Goal: Check status: Check status

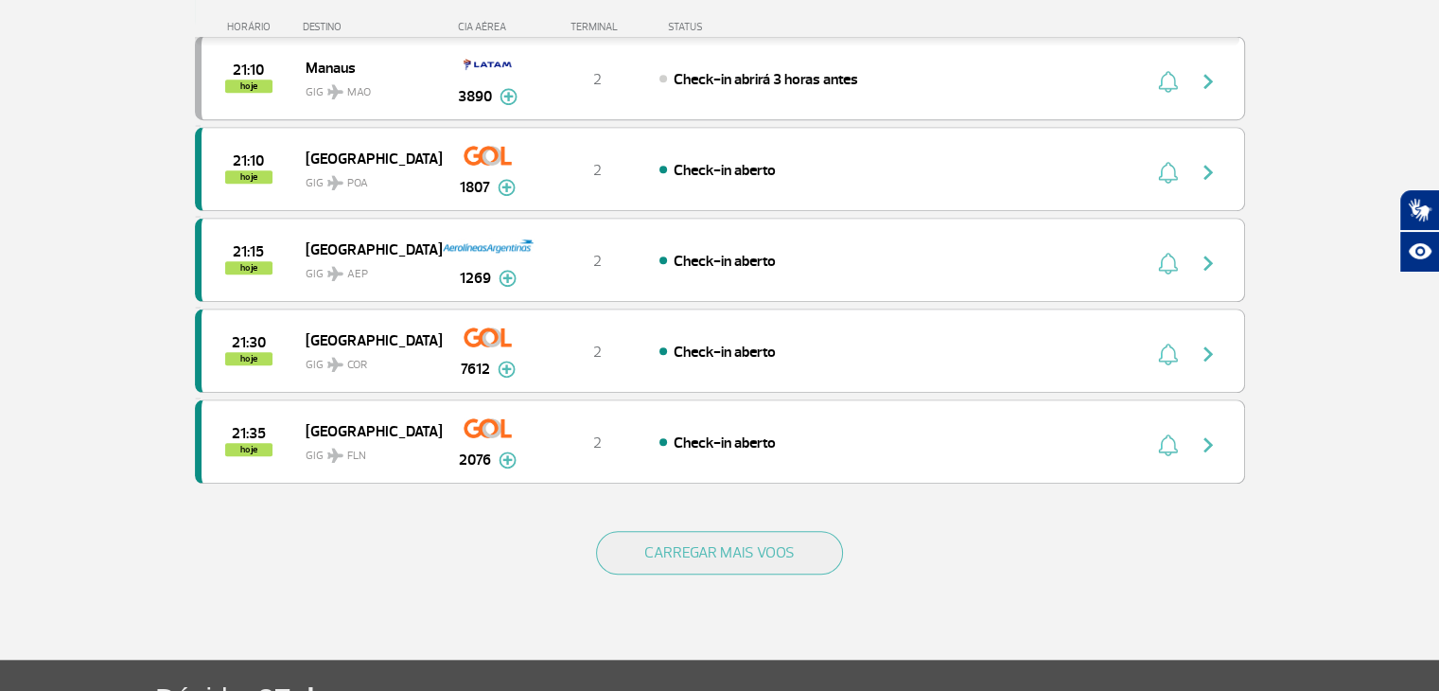
scroll to position [1703, 0]
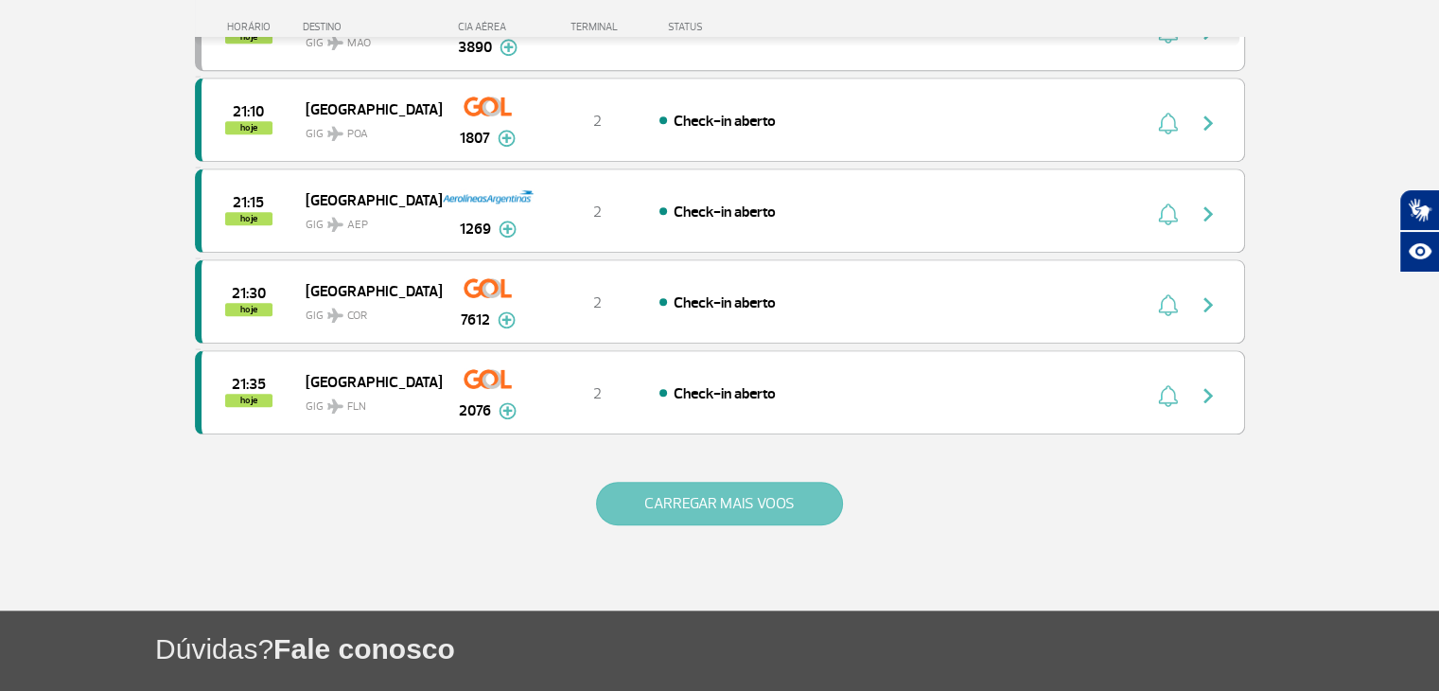
click at [643, 485] on button "CARREGAR MAIS VOOS" at bounding box center [719, 503] width 247 height 44
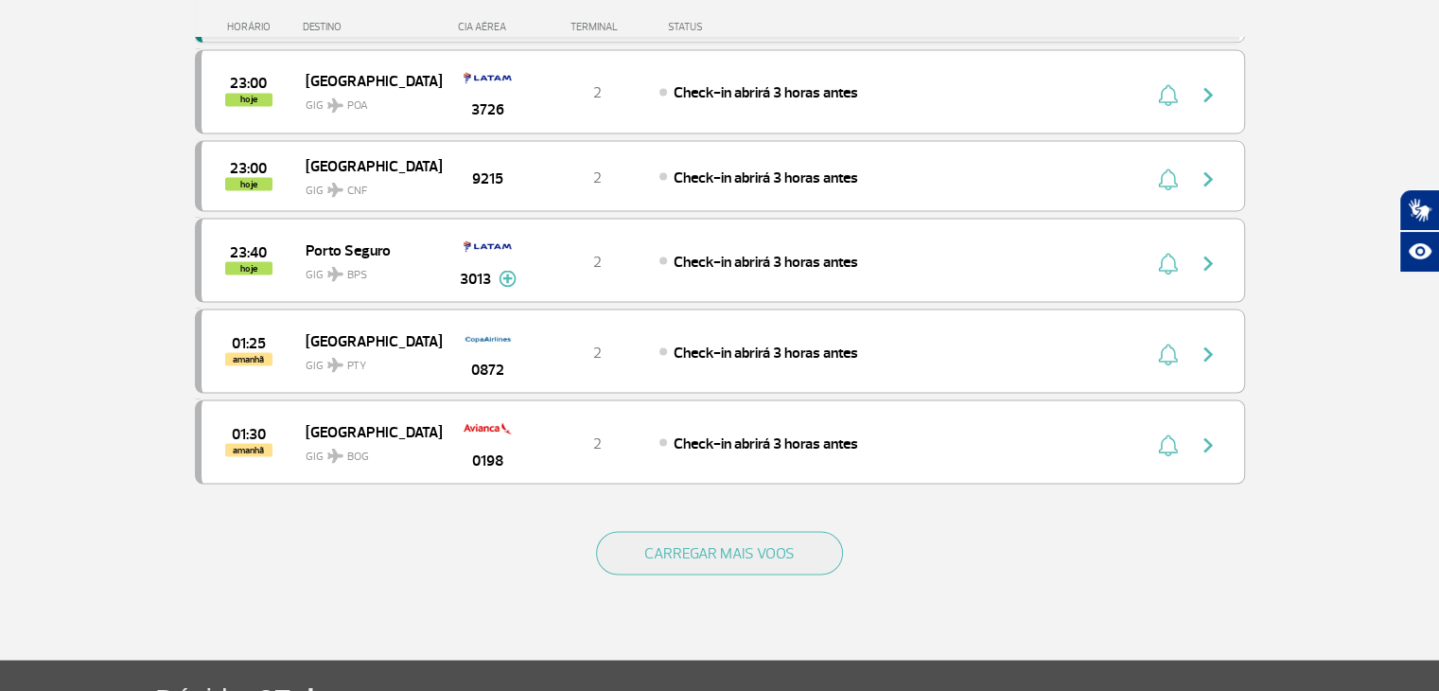
scroll to position [3500, 0]
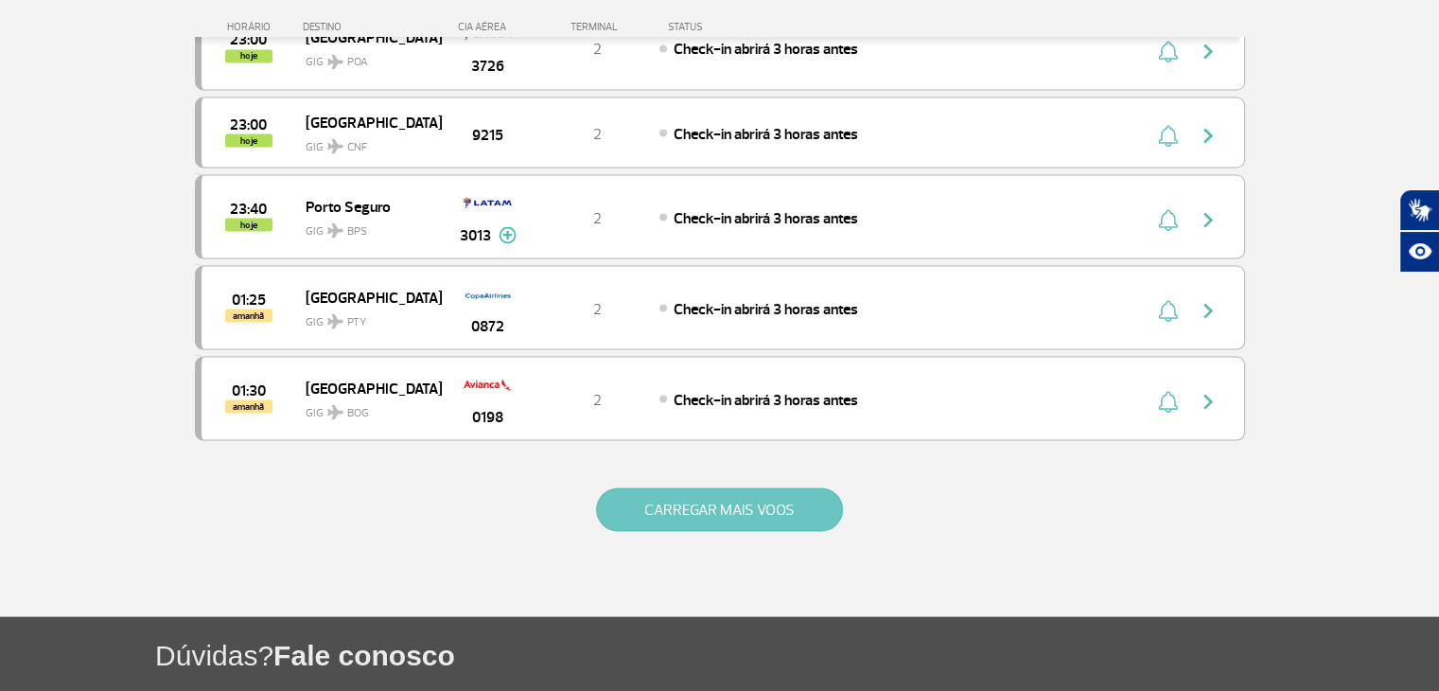
click at [742, 487] on button "CARREGAR MAIS VOOS" at bounding box center [719, 509] width 247 height 44
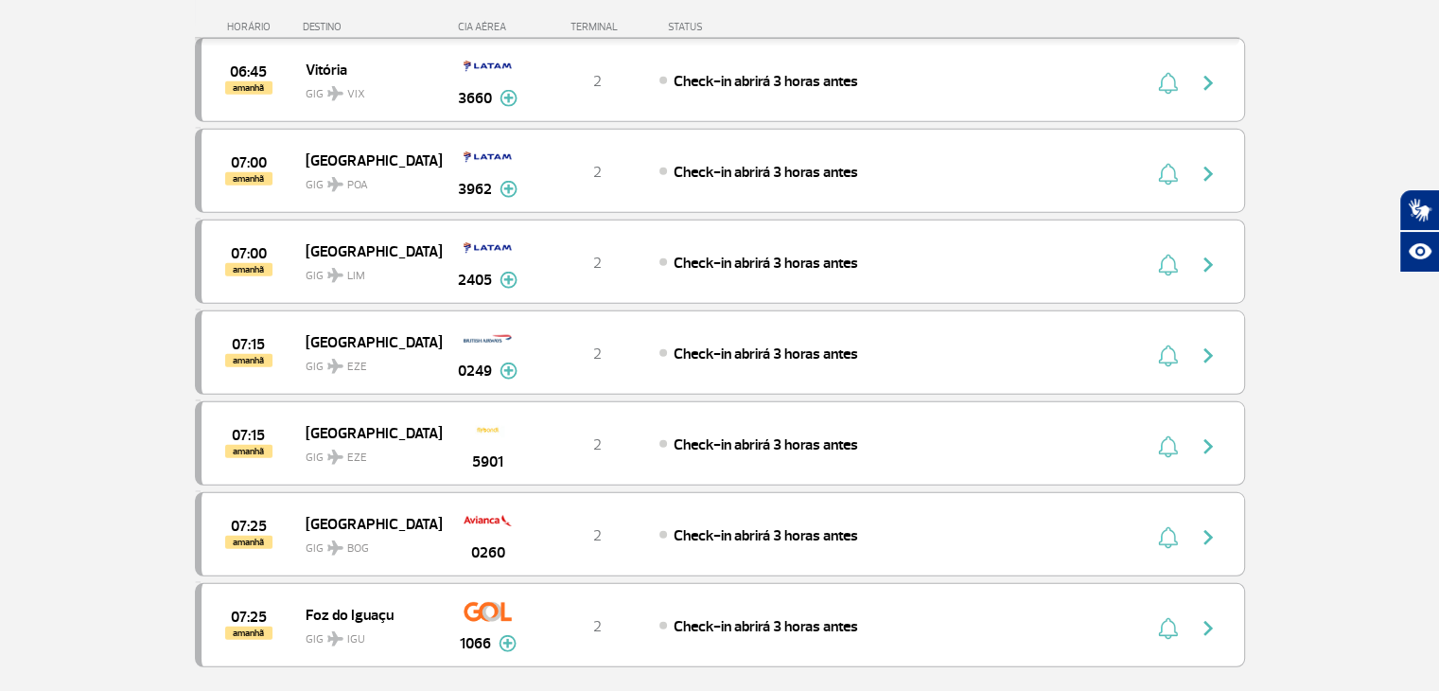
scroll to position [5203, 0]
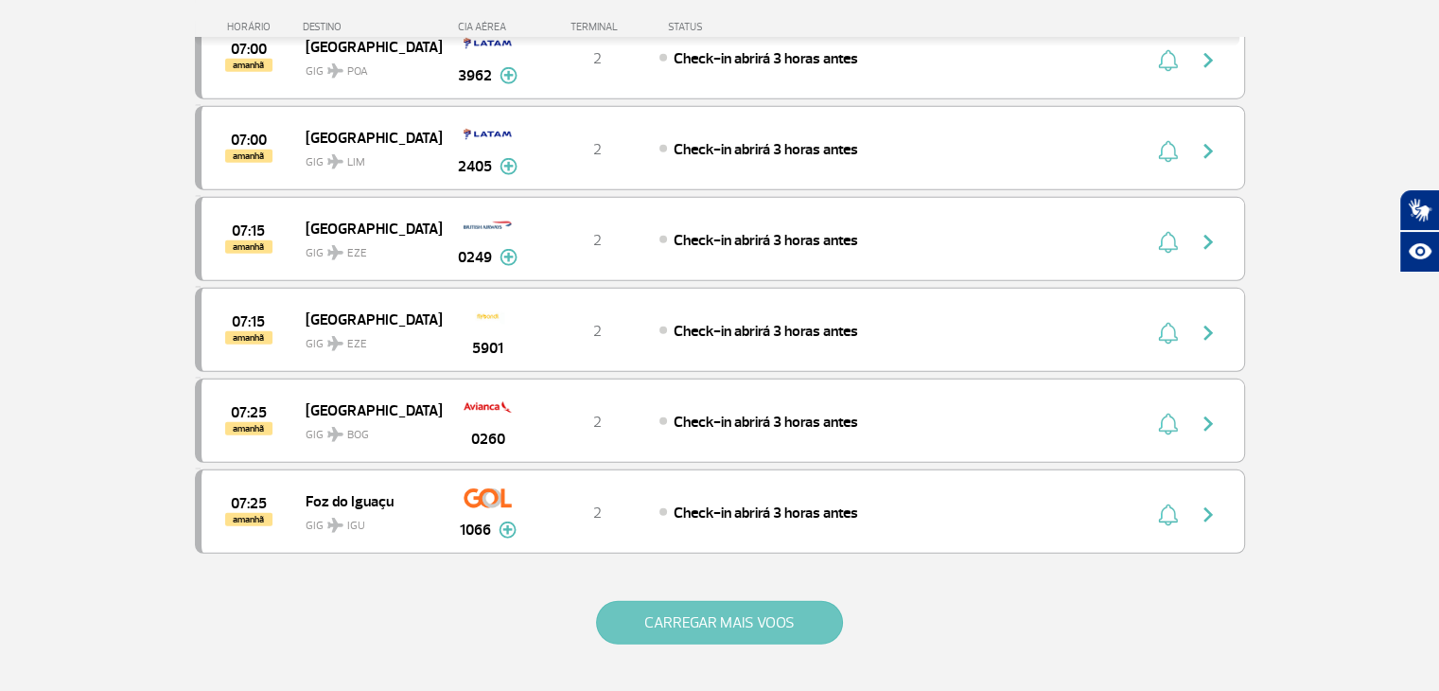
click at [751, 601] on button "CARREGAR MAIS VOOS" at bounding box center [719, 623] width 247 height 44
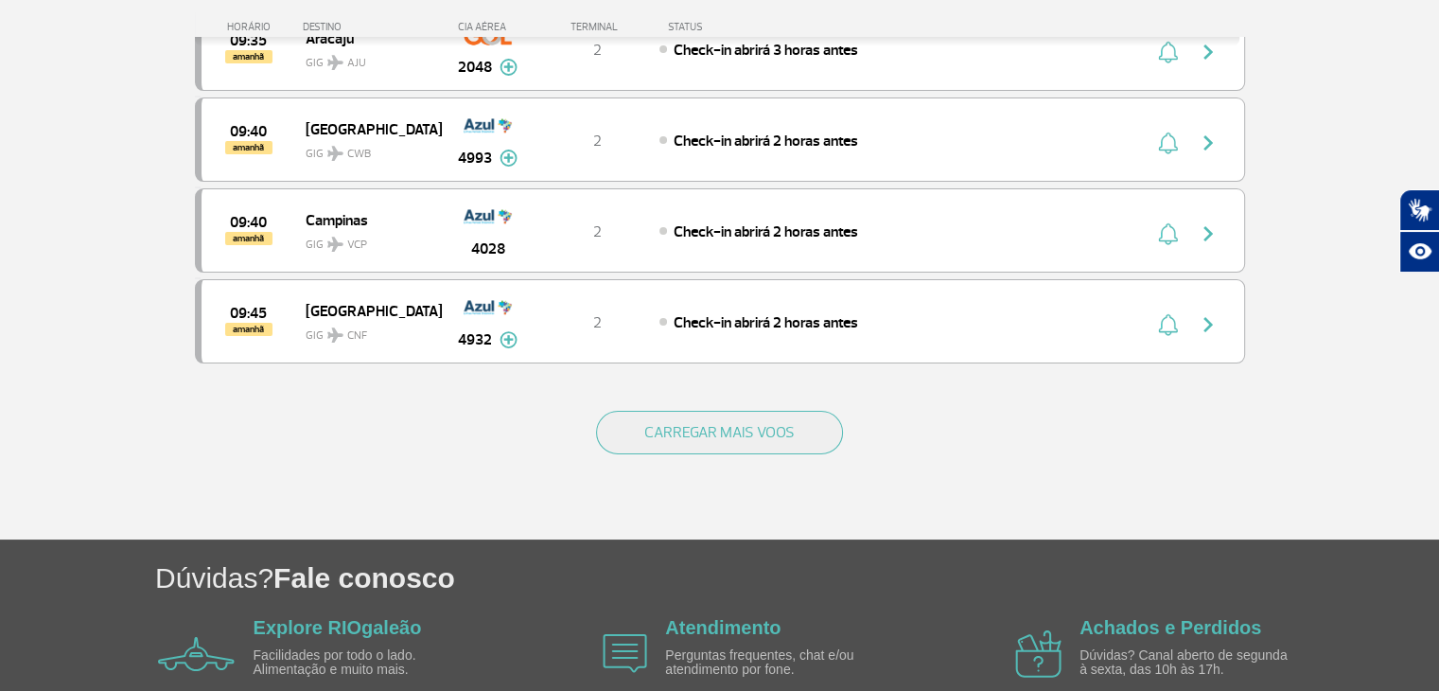
scroll to position [7247, 0]
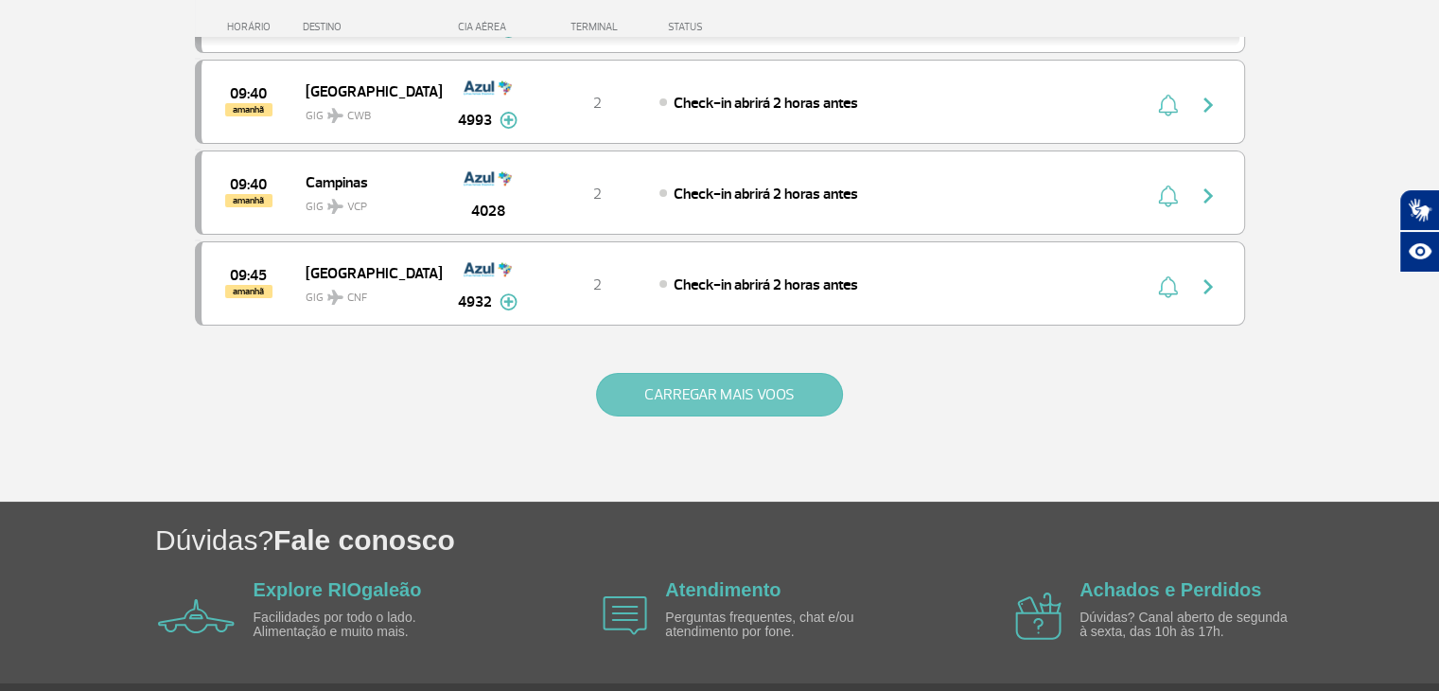
click at [708, 373] on button "CARREGAR MAIS VOOS" at bounding box center [719, 395] width 247 height 44
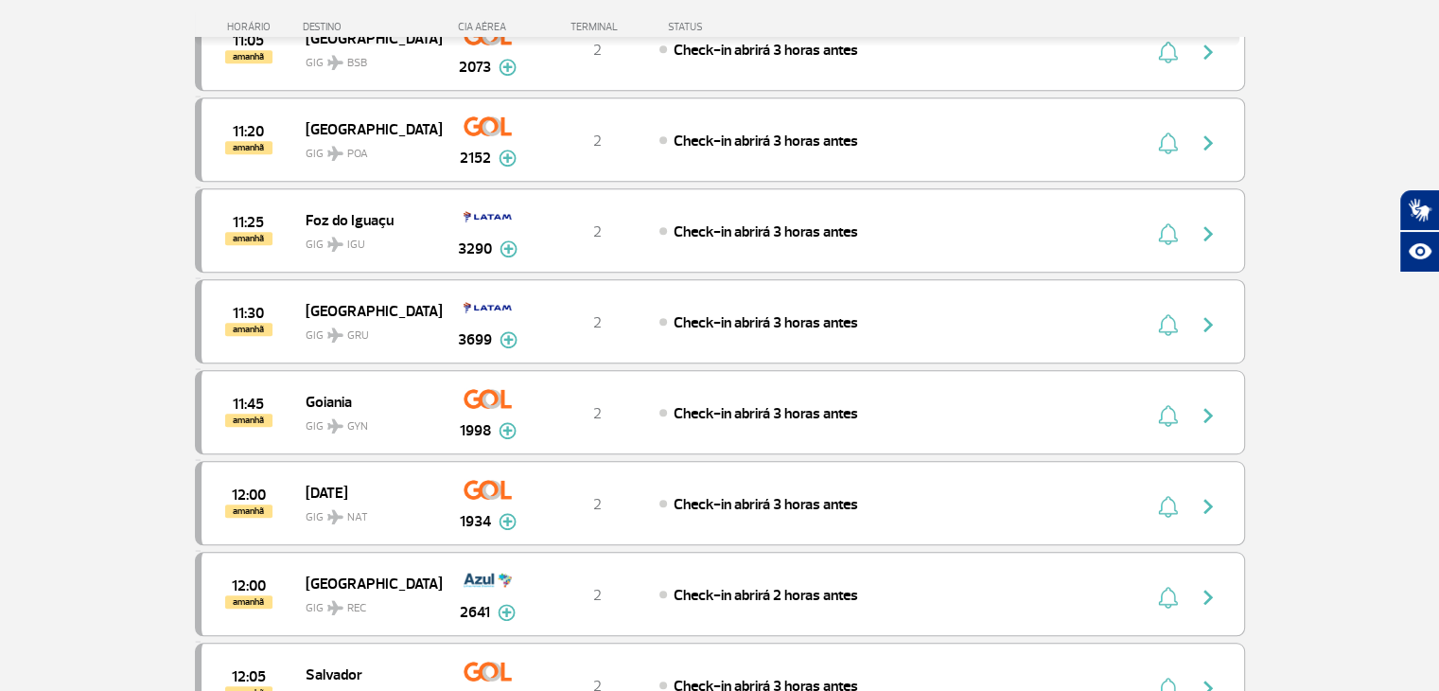
scroll to position [8855, 0]
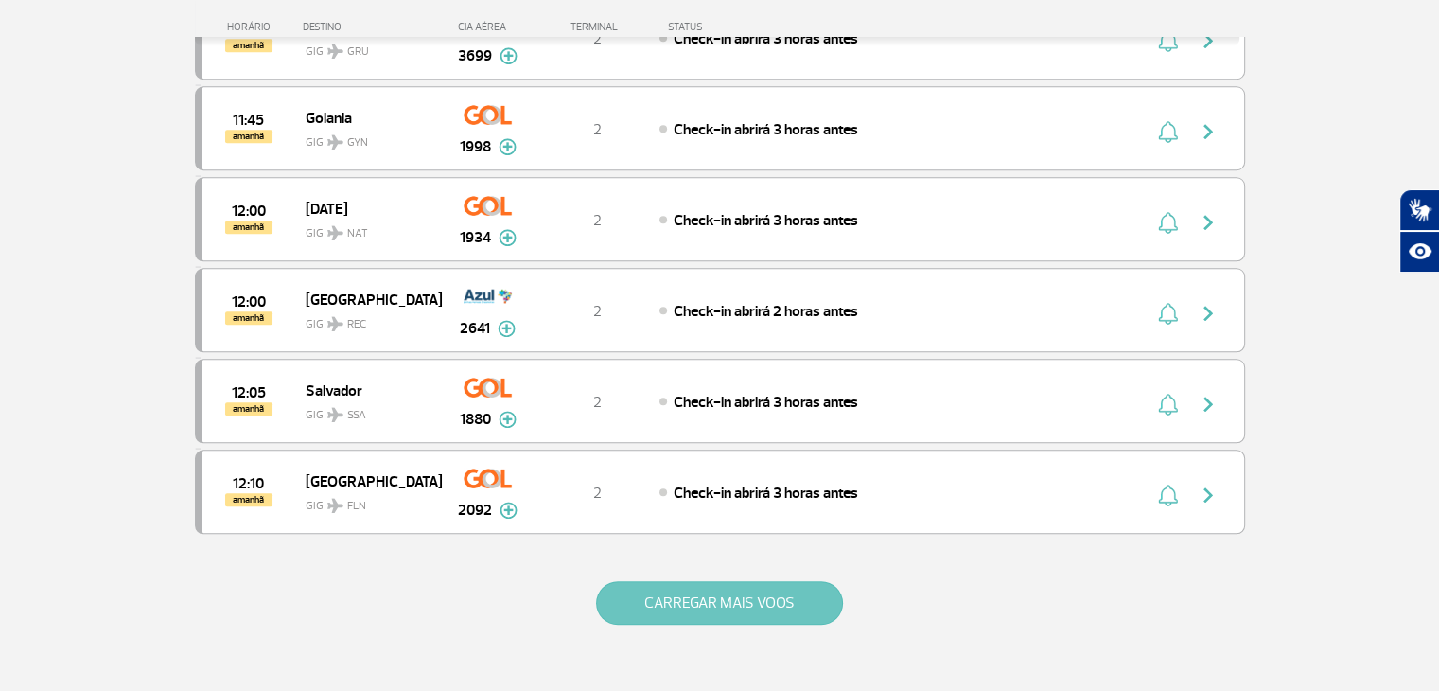
click at [733, 581] on button "CARREGAR MAIS VOOS" at bounding box center [719, 603] width 247 height 44
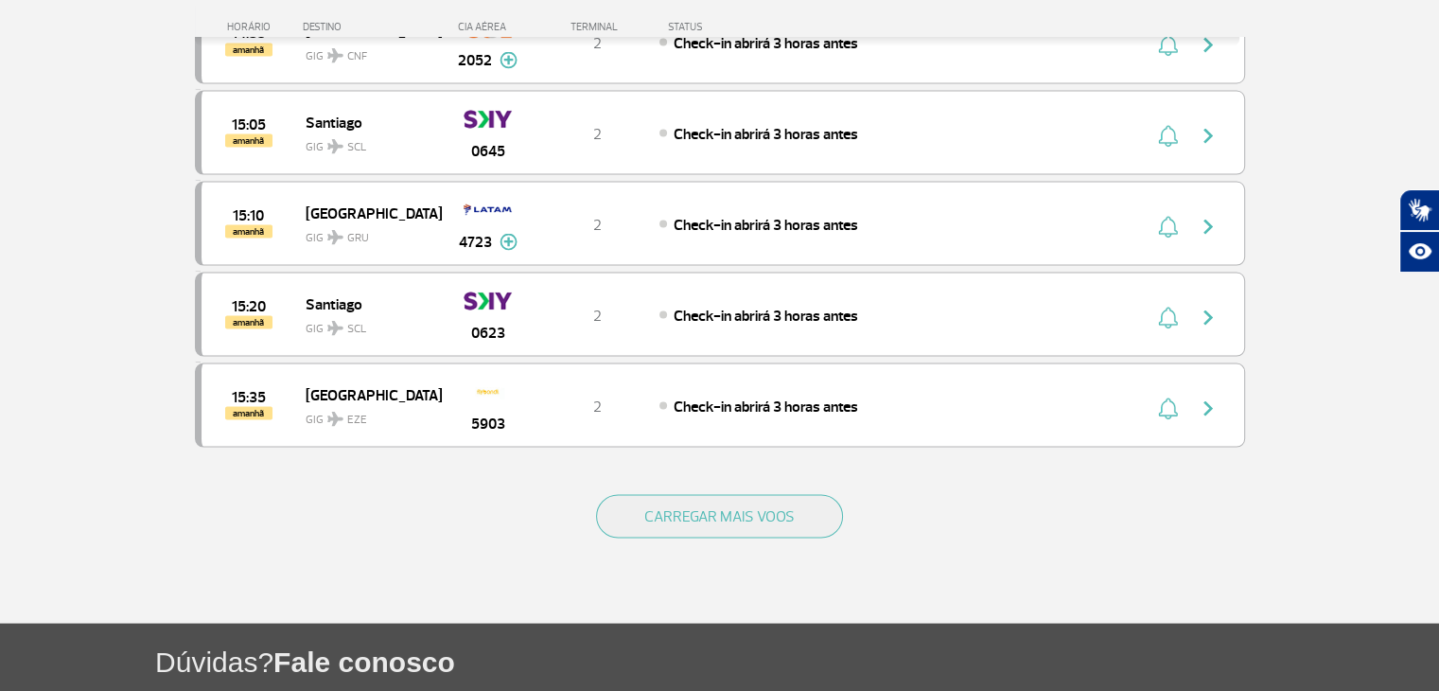
scroll to position [10747, 0]
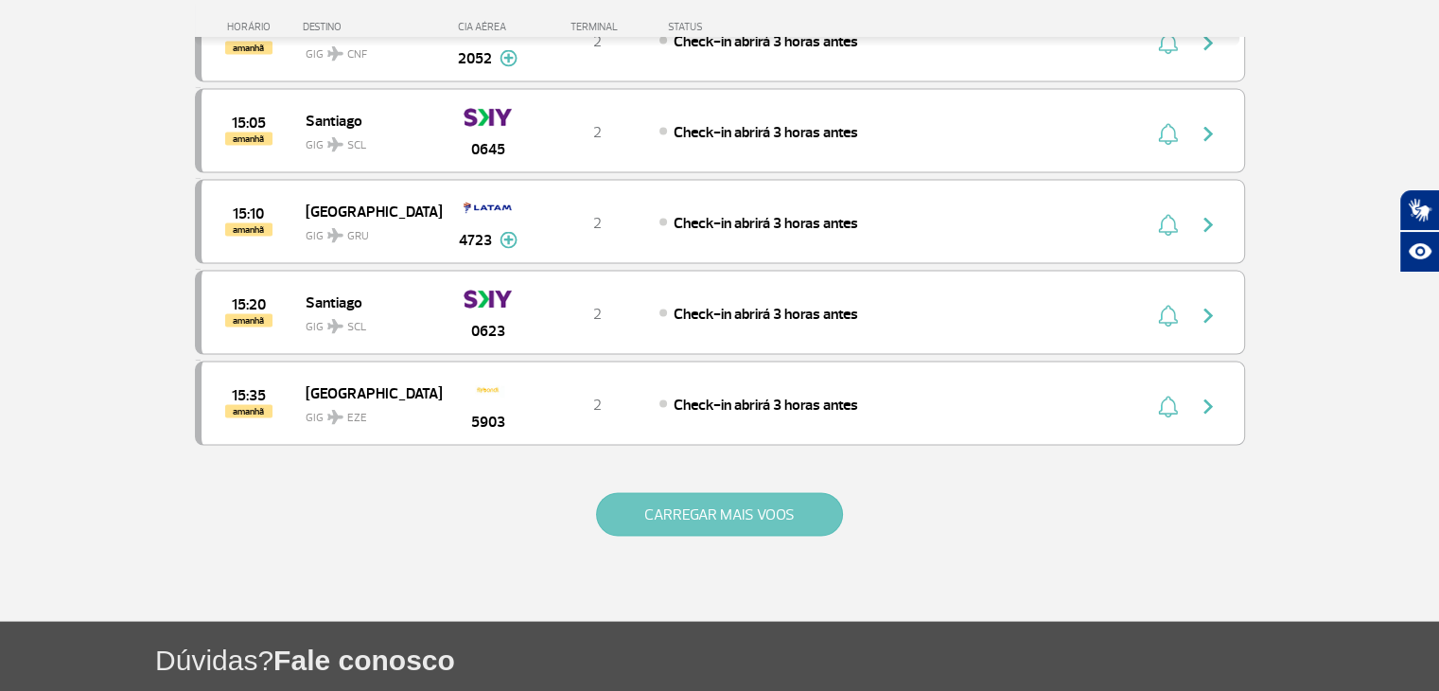
click at [714, 492] on button "CARREGAR MAIS VOOS" at bounding box center [719, 514] width 247 height 44
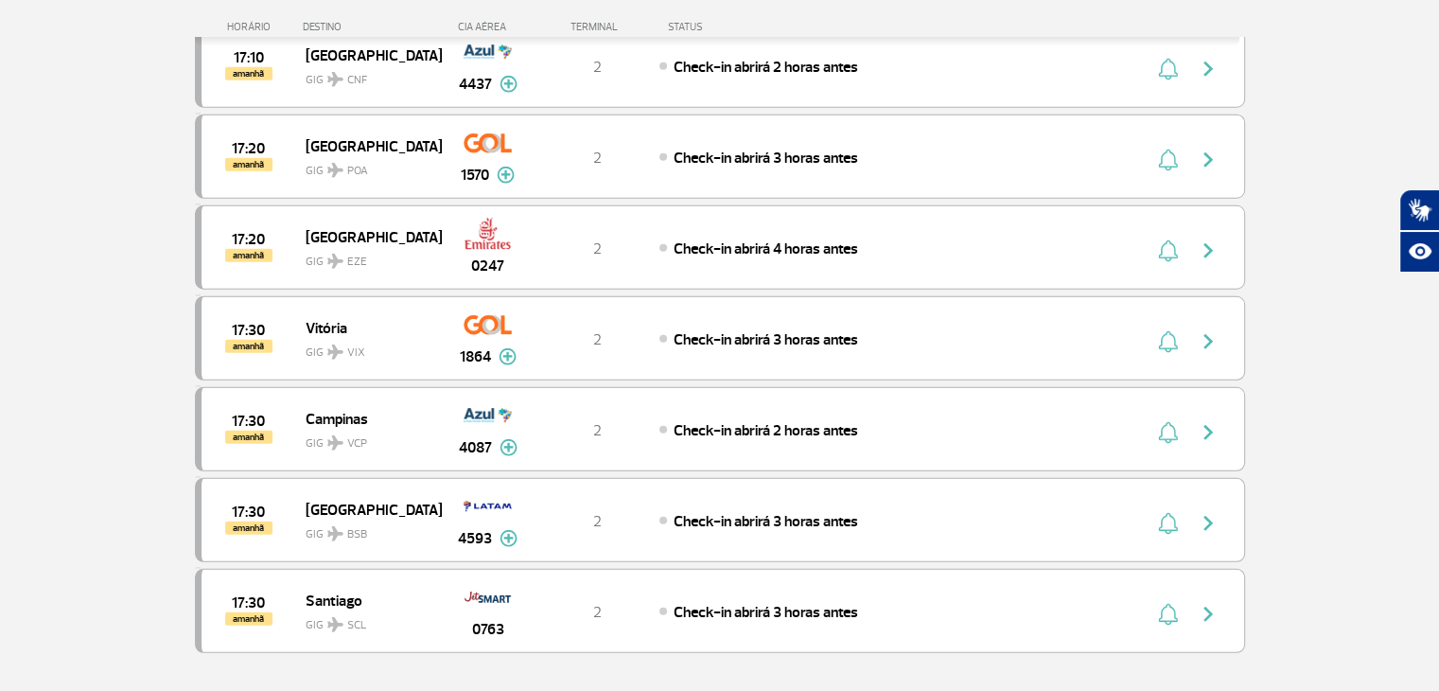
scroll to position [12544, 0]
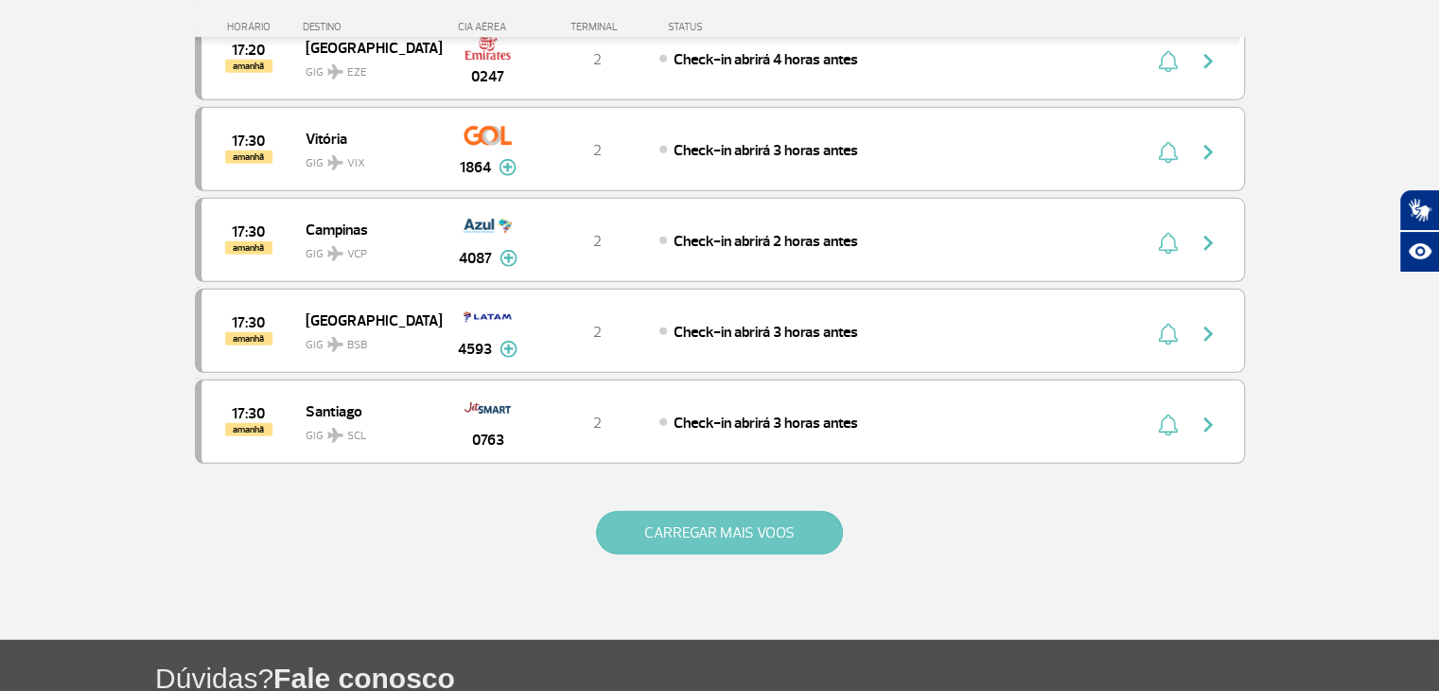
click at [716, 511] on button "CARREGAR MAIS VOOS" at bounding box center [719, 533] width 247 height 44
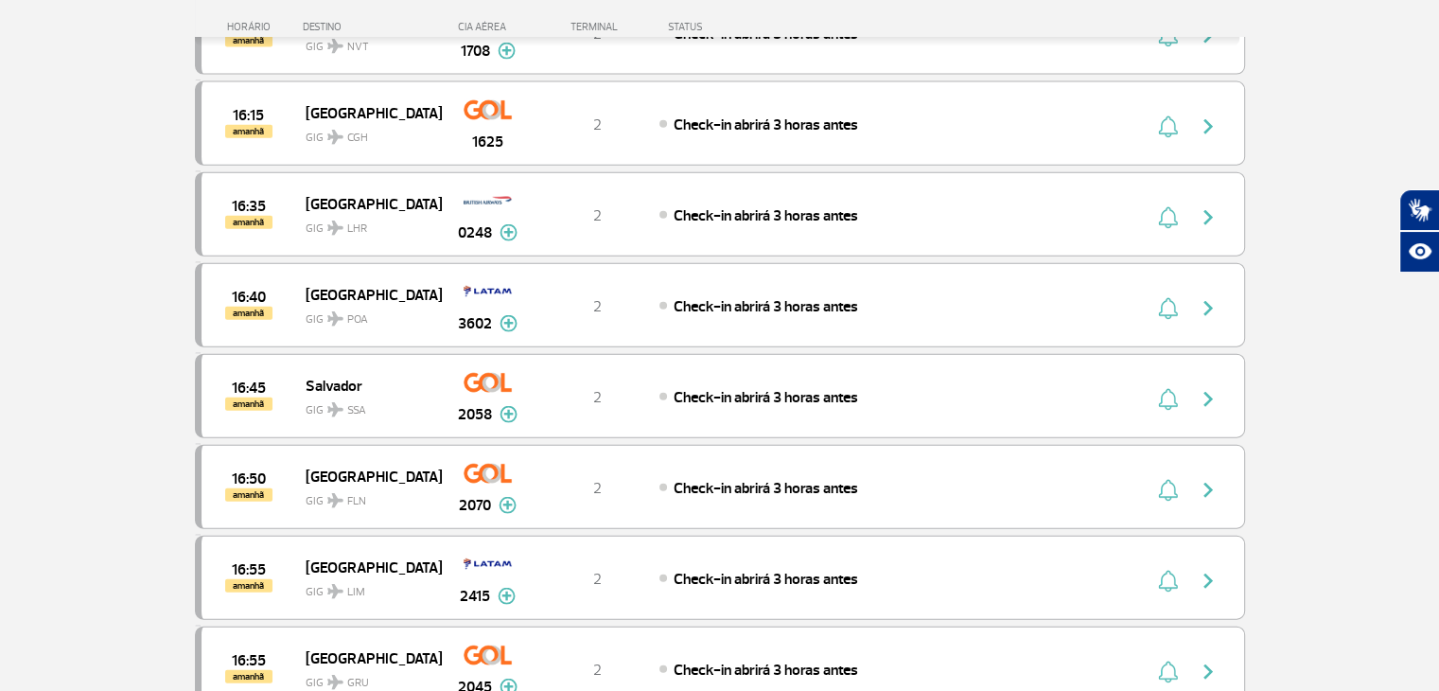
scroll to position [11314, 0]
